Goal: Navigation & Orientation: Find specific page/section

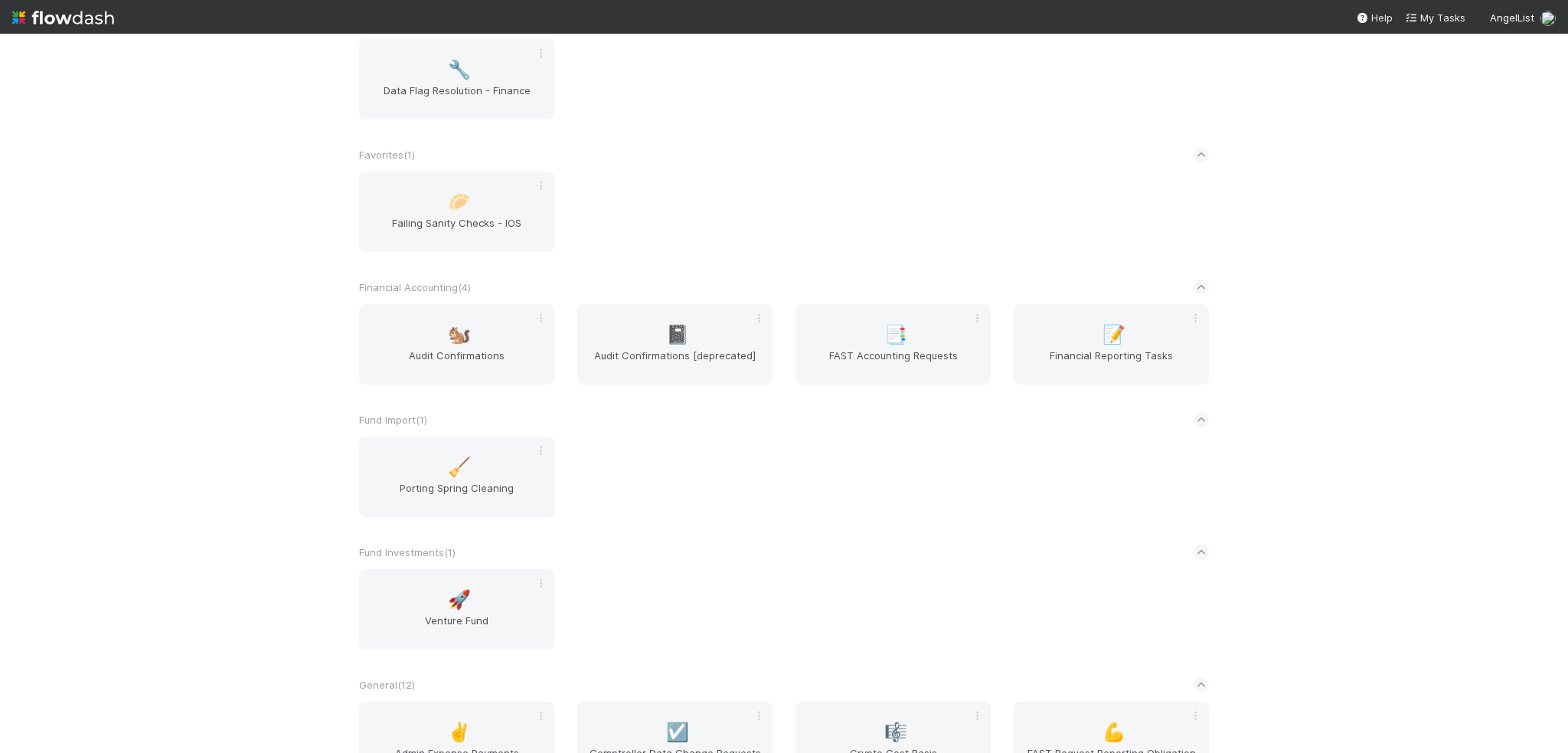
scroll to position [842, 0]
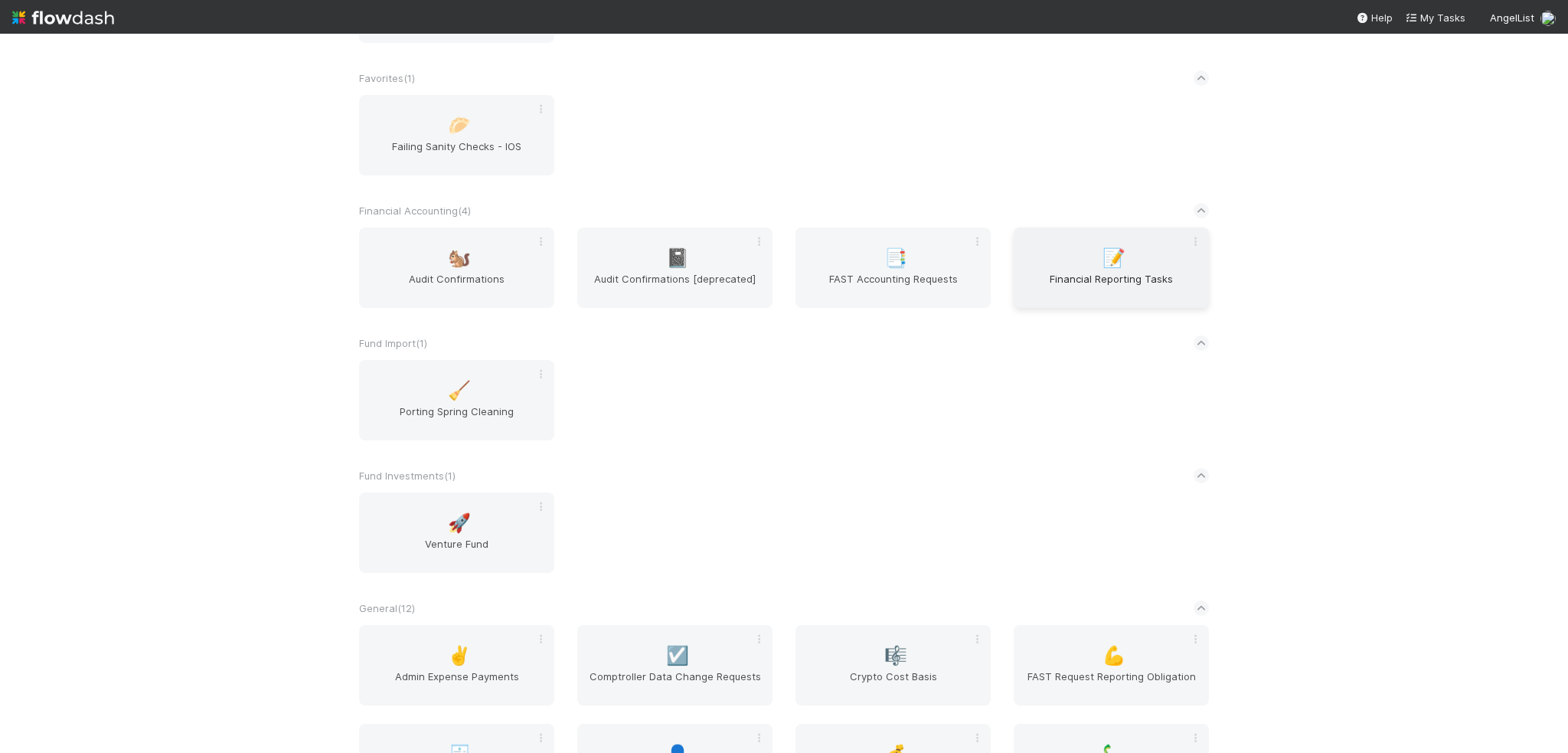
click at [1092, 293] on span "Financial Reporting Tasks" at bounding box center [1111, 286] width 183 height 31
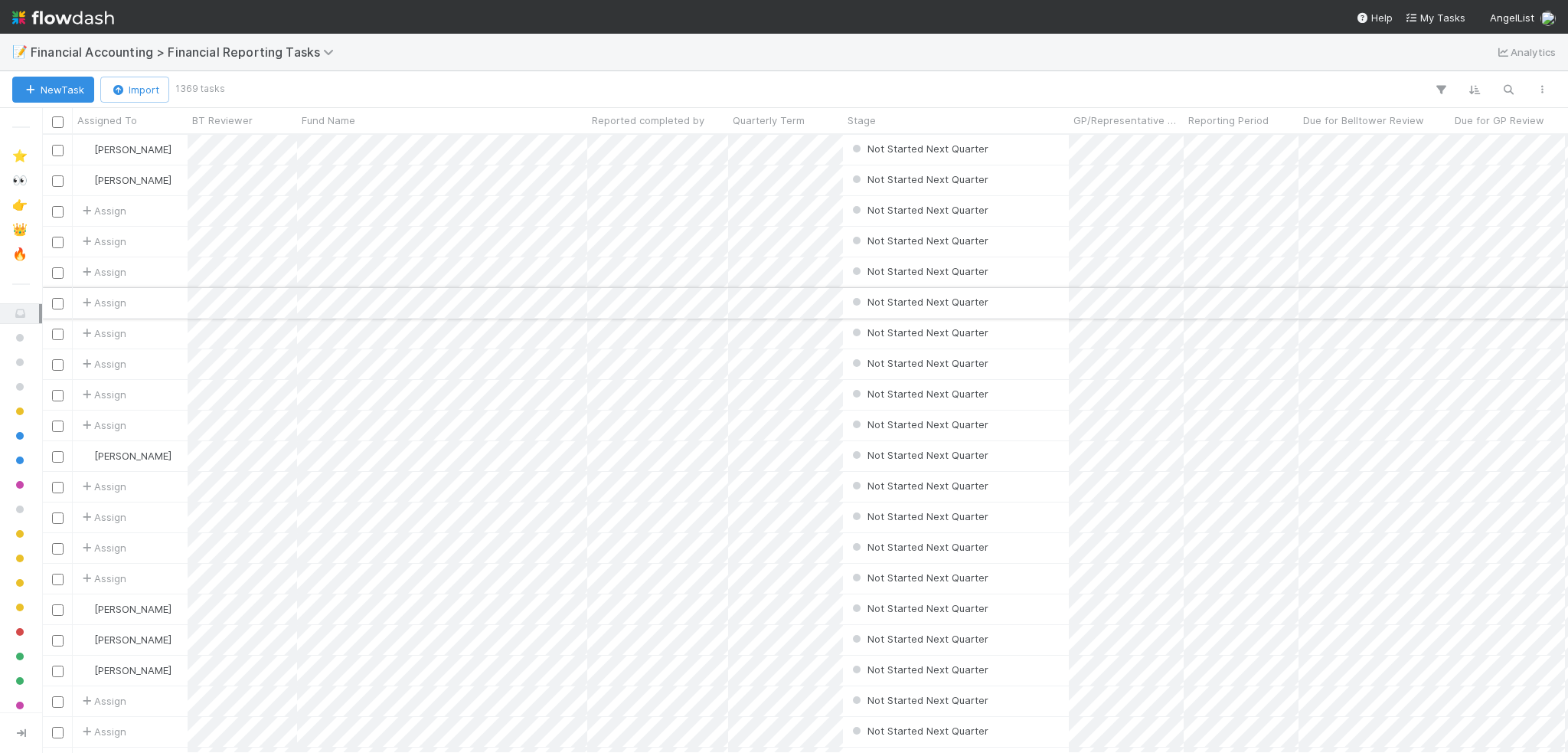
scroll to position [606, 1514]
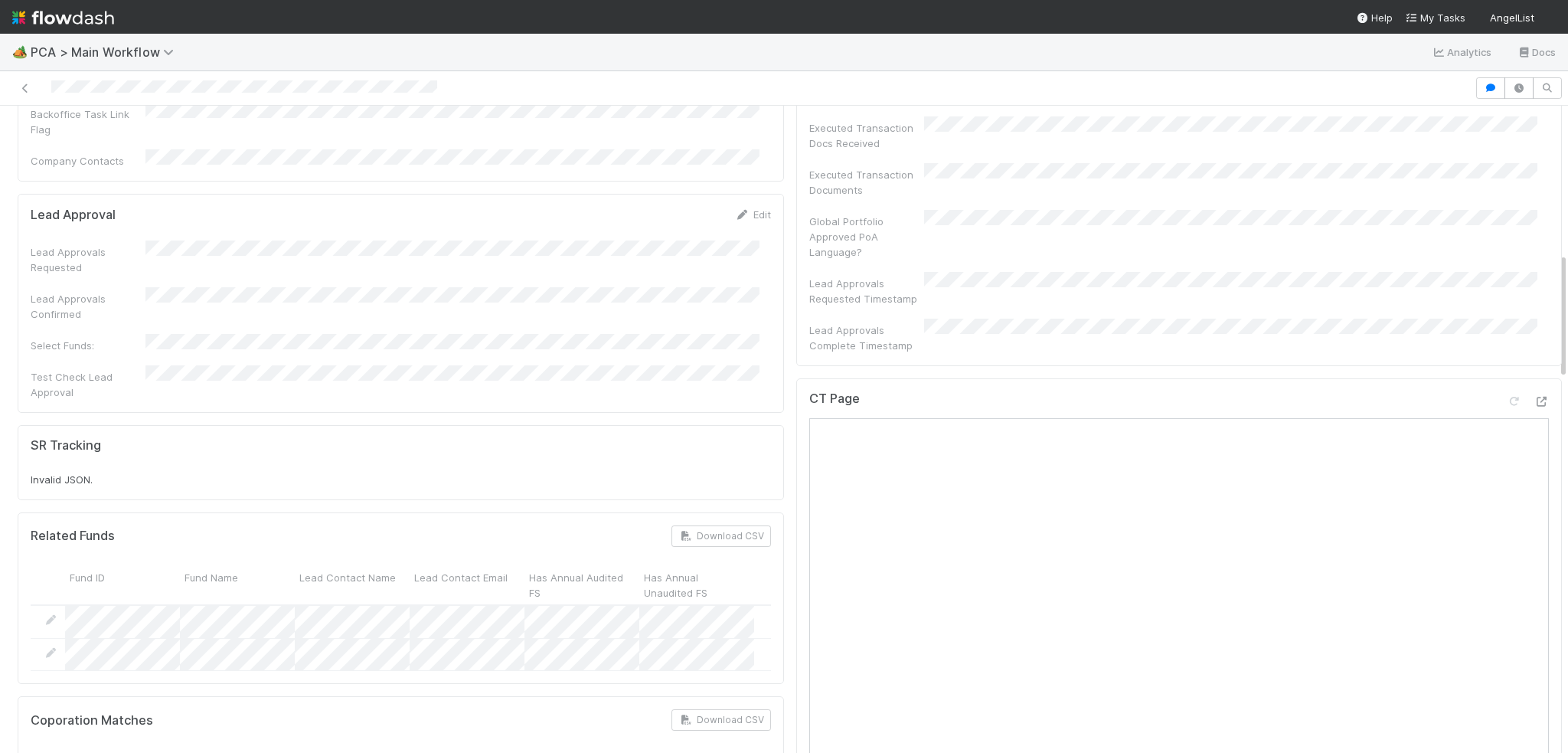
scroll to position [612, 0]
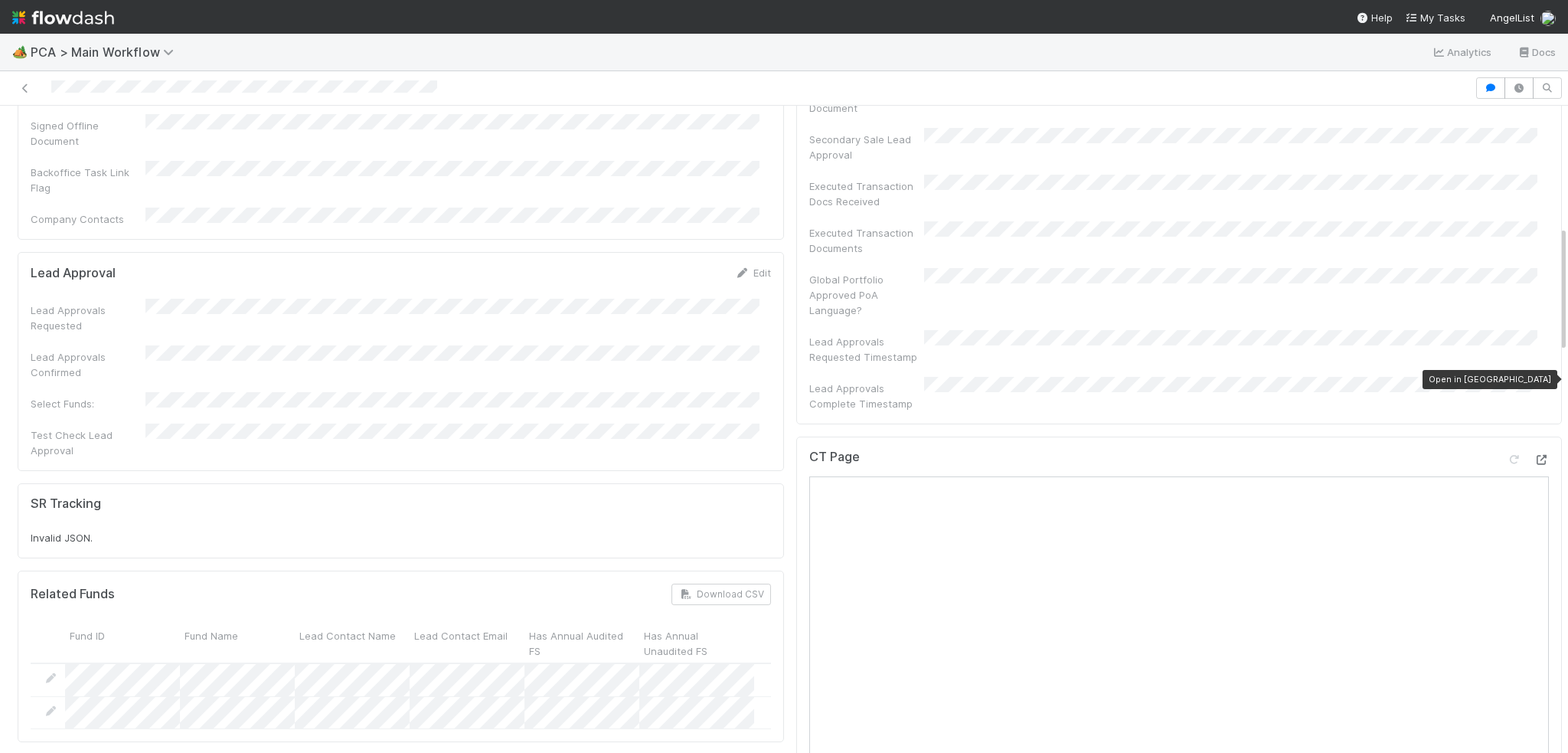
click at [1533, 455] on icon at bounding box center [1541, 459] width 15 height 10
